Goal: Navigation & Orientation: Find specific page/section

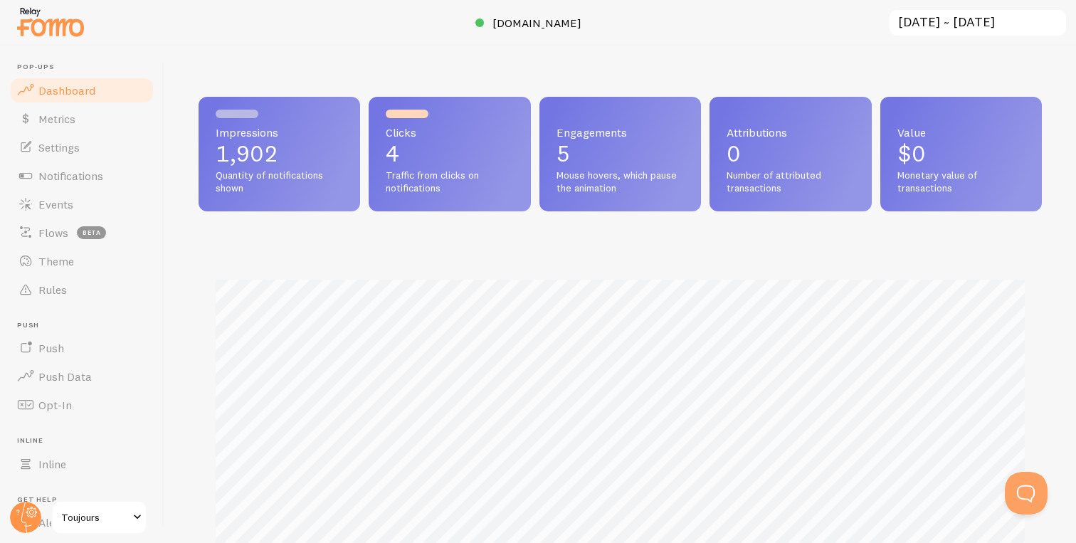
scroll to position [374, 843]
click at [116, 122] on link "Metrics" at bounding box center [82, 119] width 147 height 28
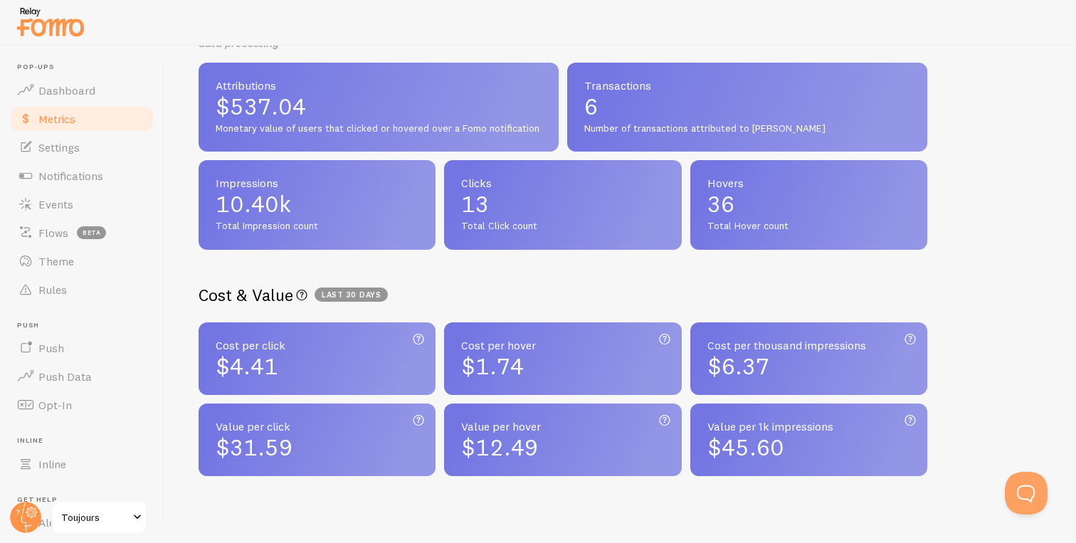
scroll to position [328, 0]
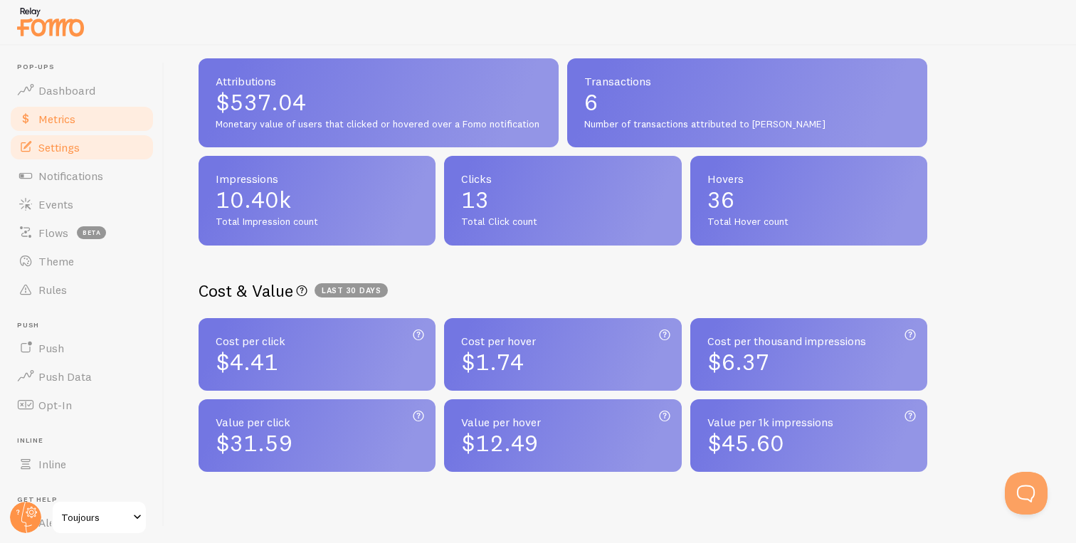
click at [99, 144] on link "Settings" at bounding box center [82, 147] width 147 height 28
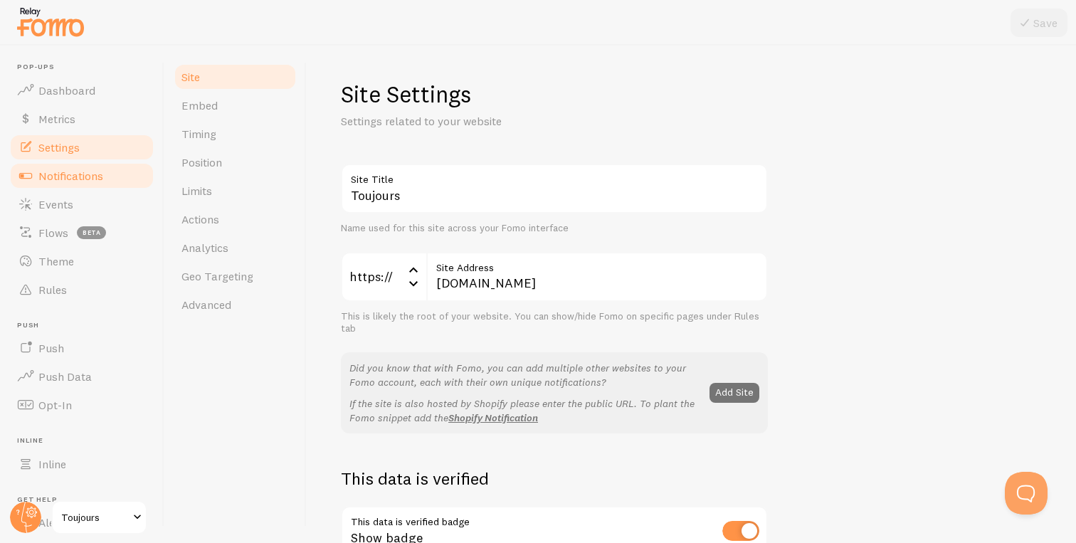
click at [95, 170] on span "Notifications" at bounding box center [70, 176] width 65 height 14
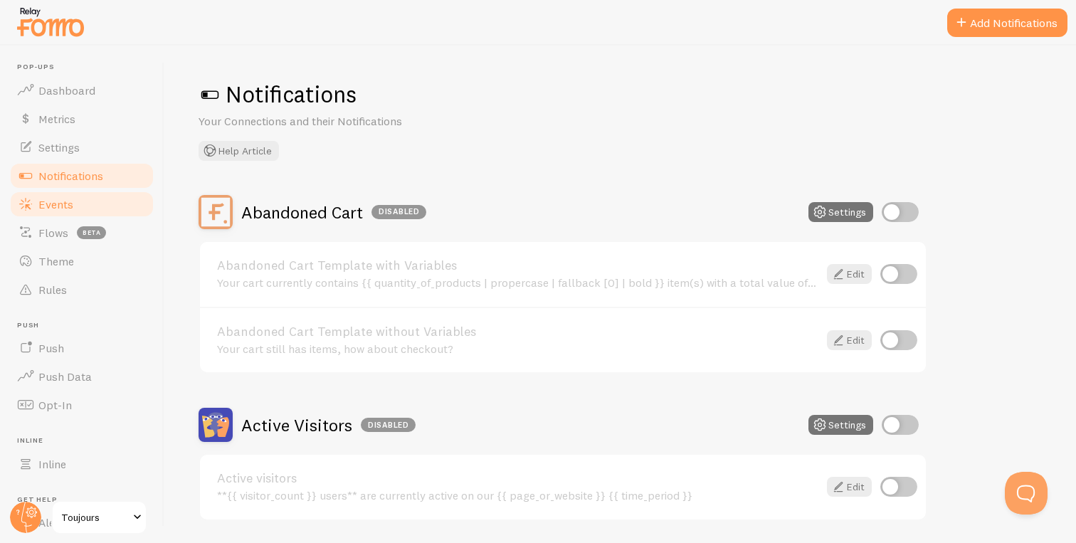
click at [87, 209] on link "Events" at bounding box center [82, 204] width 147 height 28
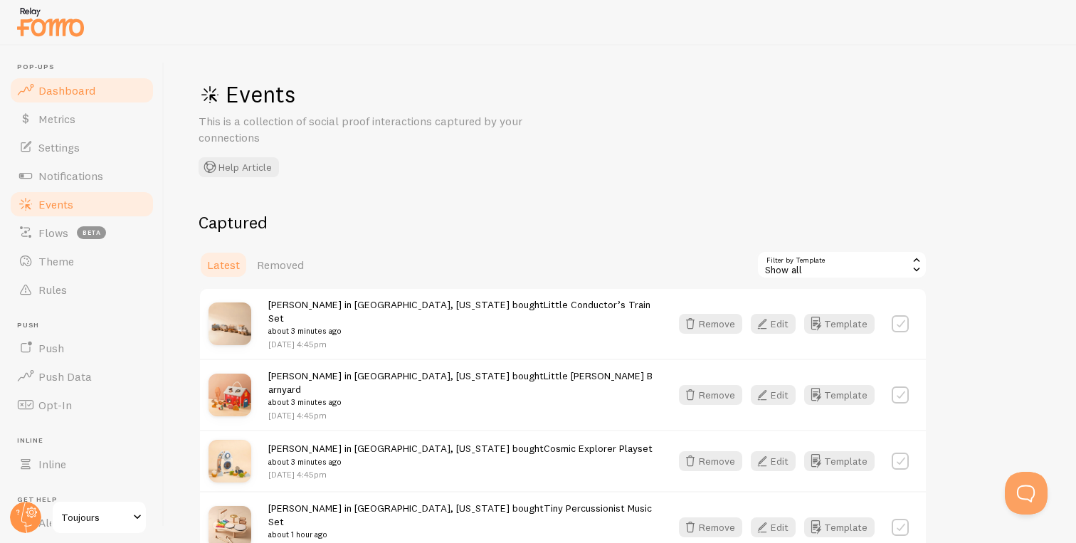
click at [96, 98] on link "Dashboard" at bounding box center [82, 90] width 147 height 28
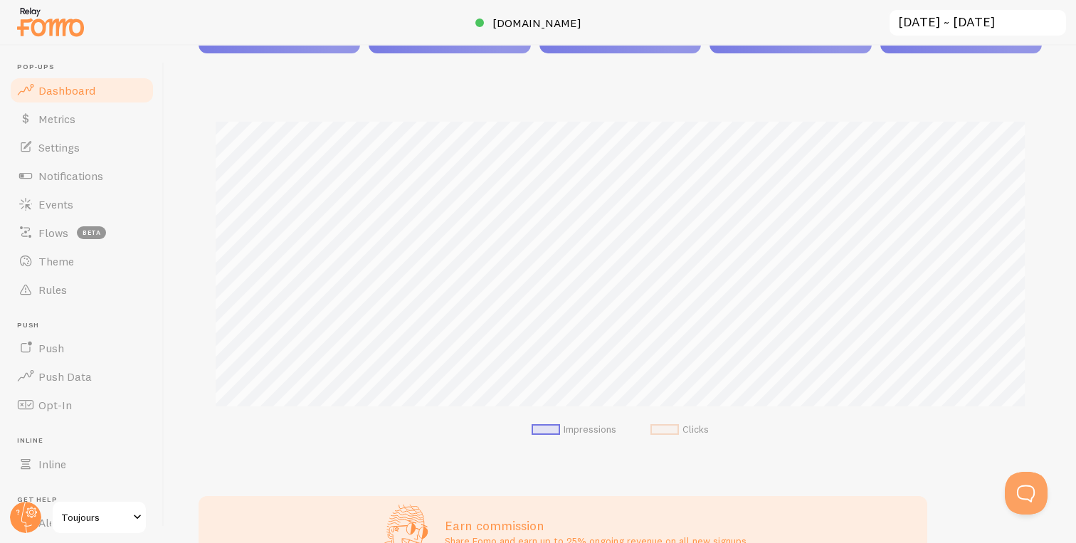
scroll to position [161, 0]
